Goal: Transaction & Acquisition: Download file/media

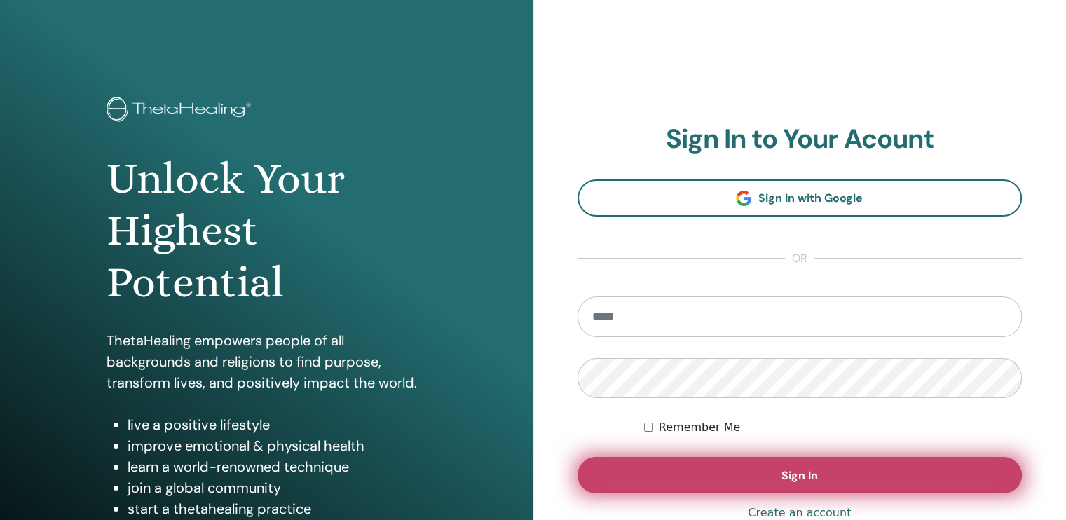
type input "**********"
click at [814, 472] on span "Sign In" at bounding box center [800, 475] width 36 height 15
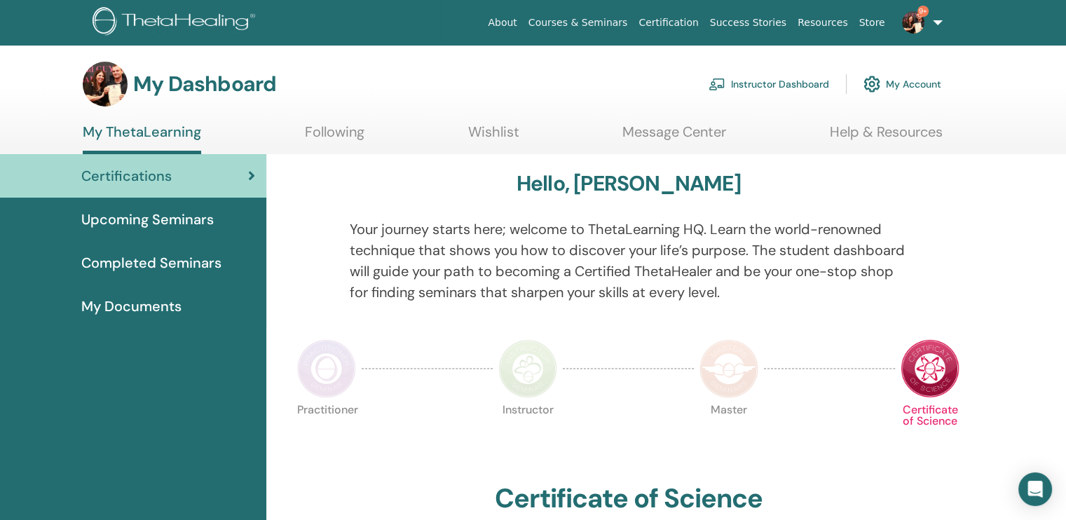
click at [137, 176] on span "Certifications" at bounding box center [126, 175] width 90 height 21
click at [132, 207] on link "Upcoming Seminars" at bounding box center [133, 219] width 266 height 43
click at [125, 250] on link "Completed Seminars" at bounding box center [133, 262] width 266 height 43
click at [124, 260] on span "Completed Seminars" at bounding box center [151, 262] width 140 height 21
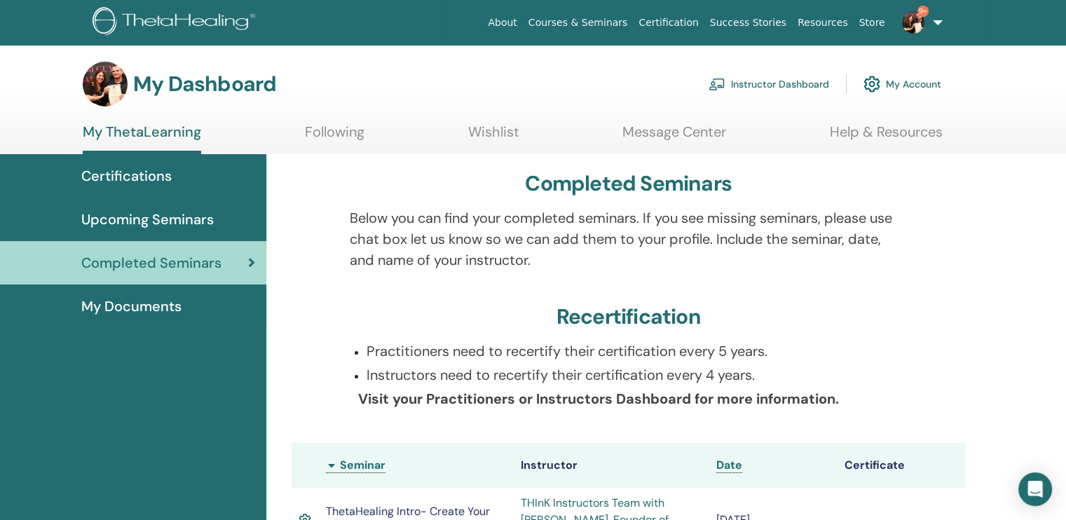
click at [135, 263] on span "Completed Seminars" at bounding box center [151, 262] width 140 height 21
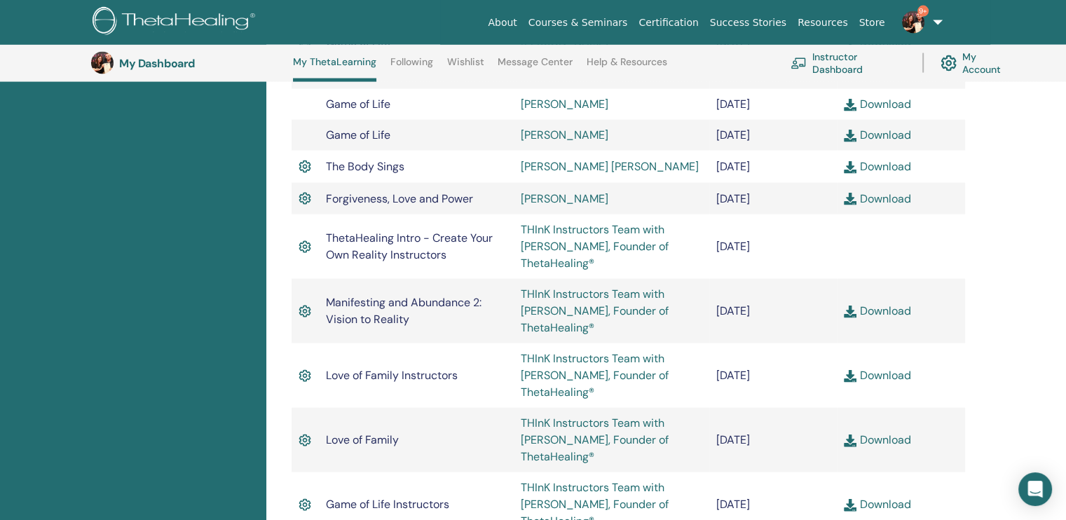
scroll to position [2885, 0]
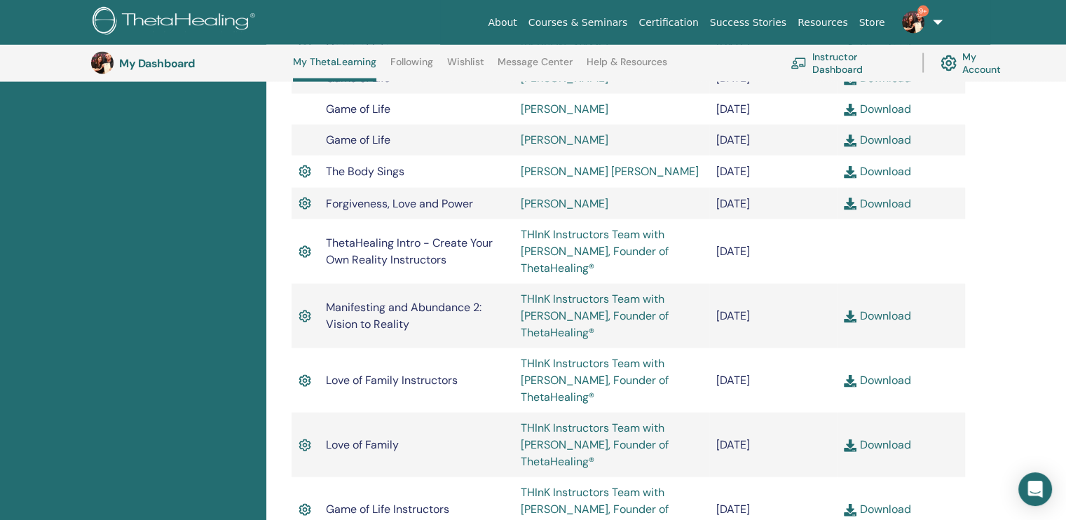
click at [896, 323] on link "Download" at bounding box center [877, 315] width 67 height 15
